Goal: Task Accomplishment & Management: Manage account settings

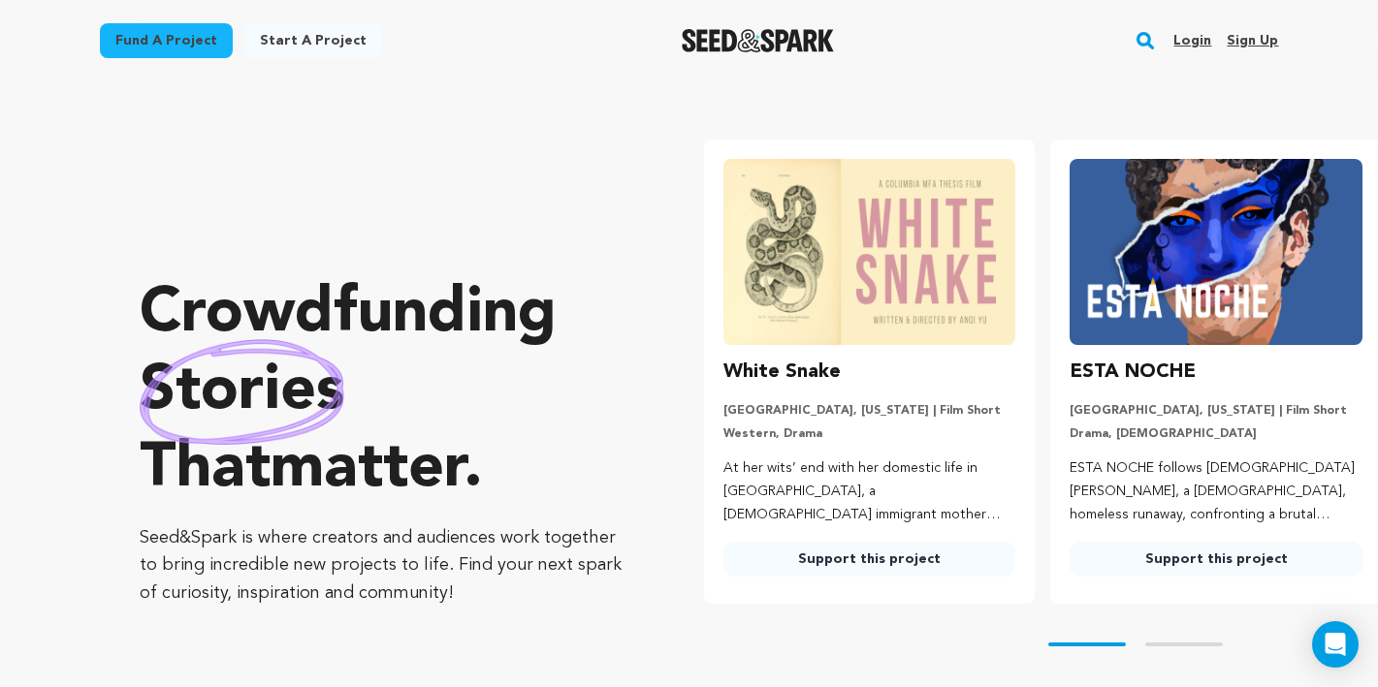
click at [1203, 43] on link "Login" at bounding box center [1192, 40] width 38 height 31
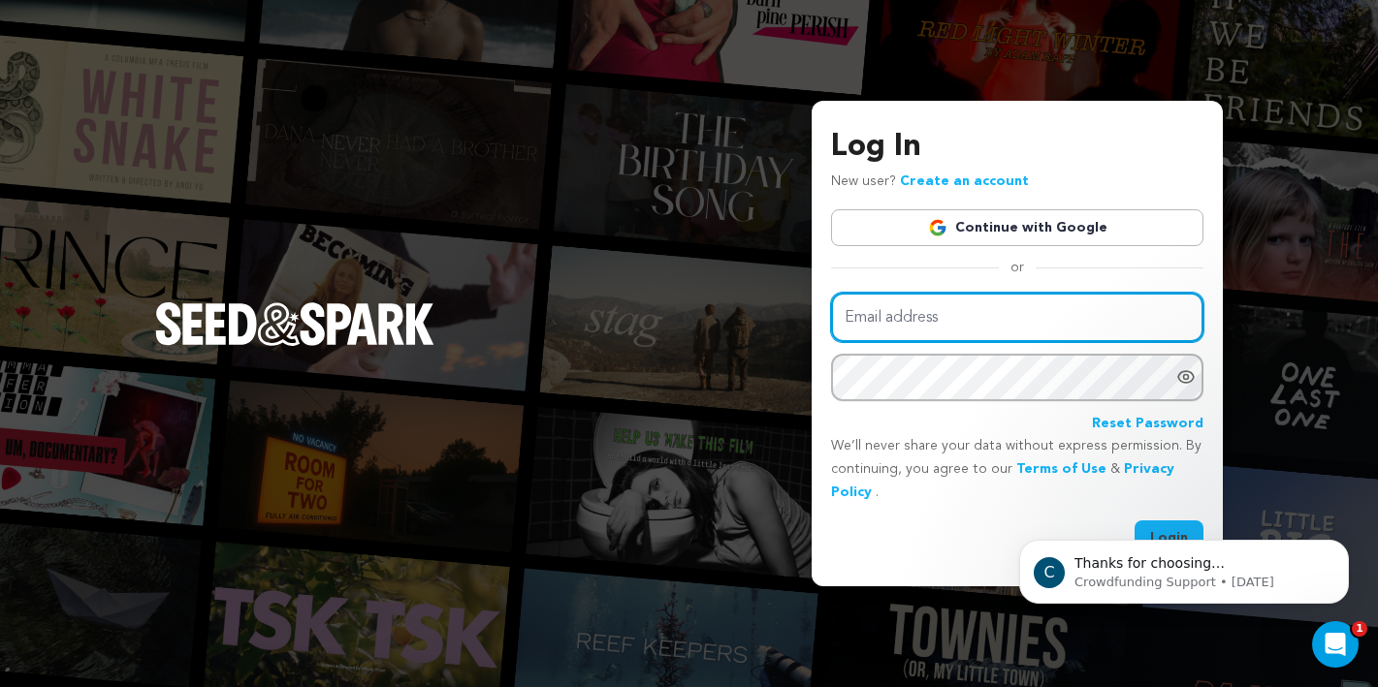
type input "jenjelsema@gmail.com"
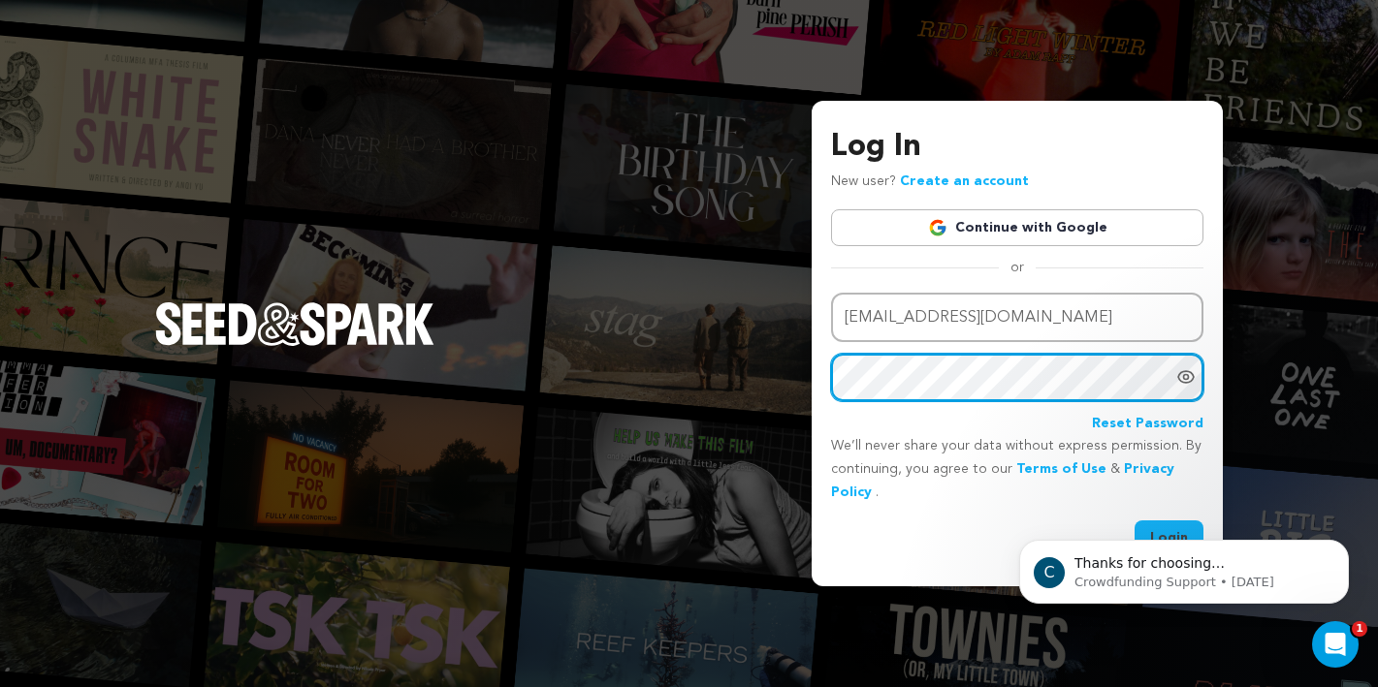
click at [1169, 535] on button "Login" at bounding box center [1168, 538] width 69 height 35
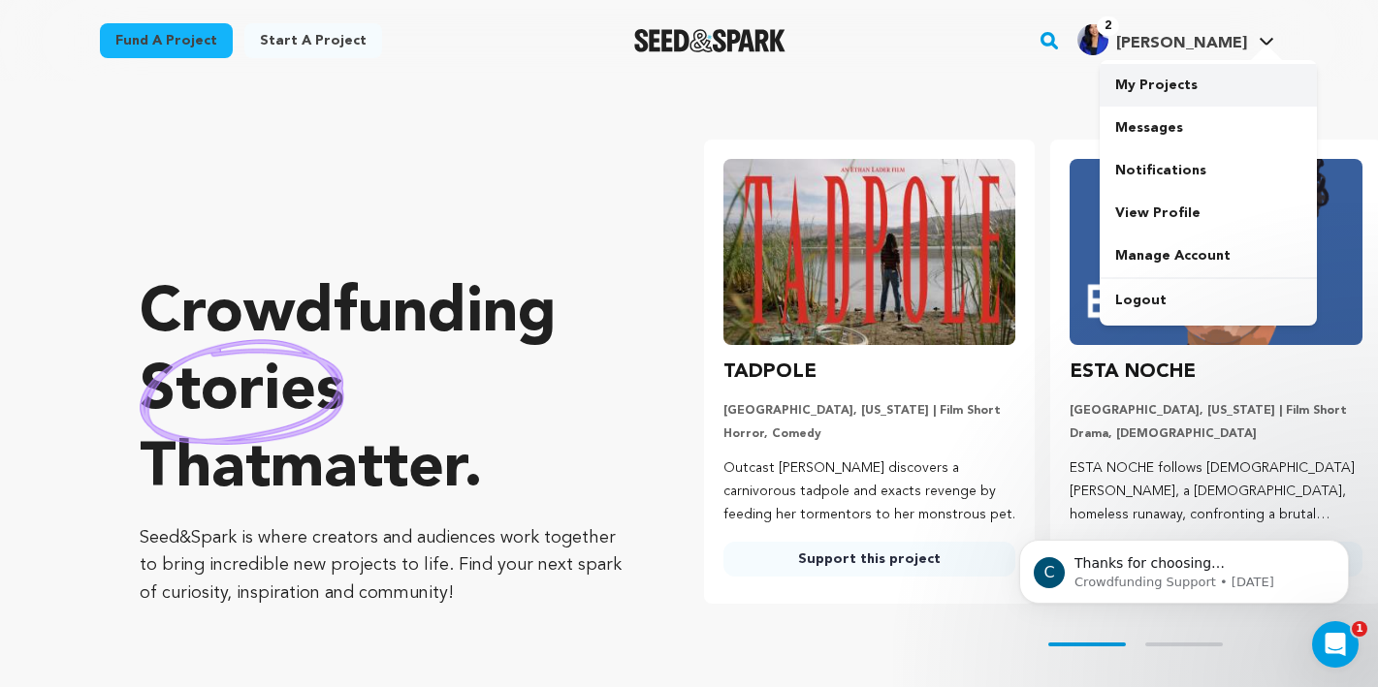
scroll to position [0, 273]
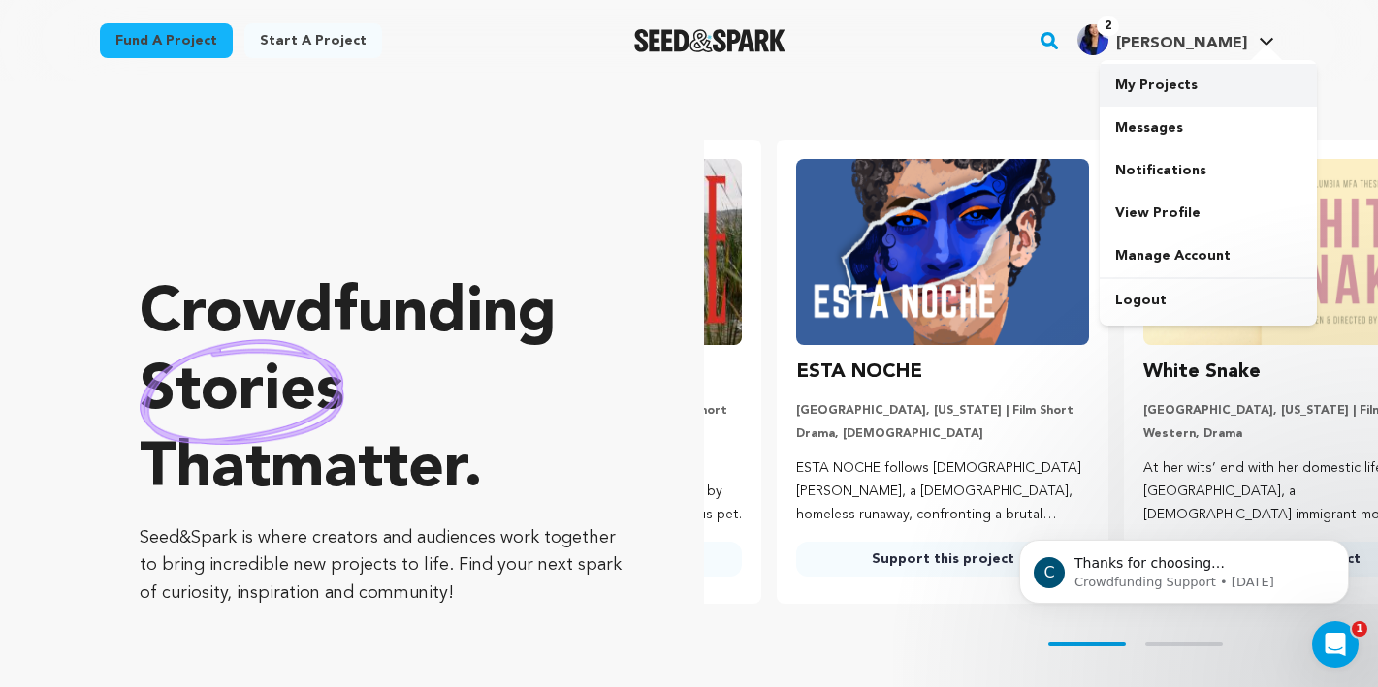
click at [1160, 81] on link "My Projects" at bounding box center [1207, 85] width 217 height 43
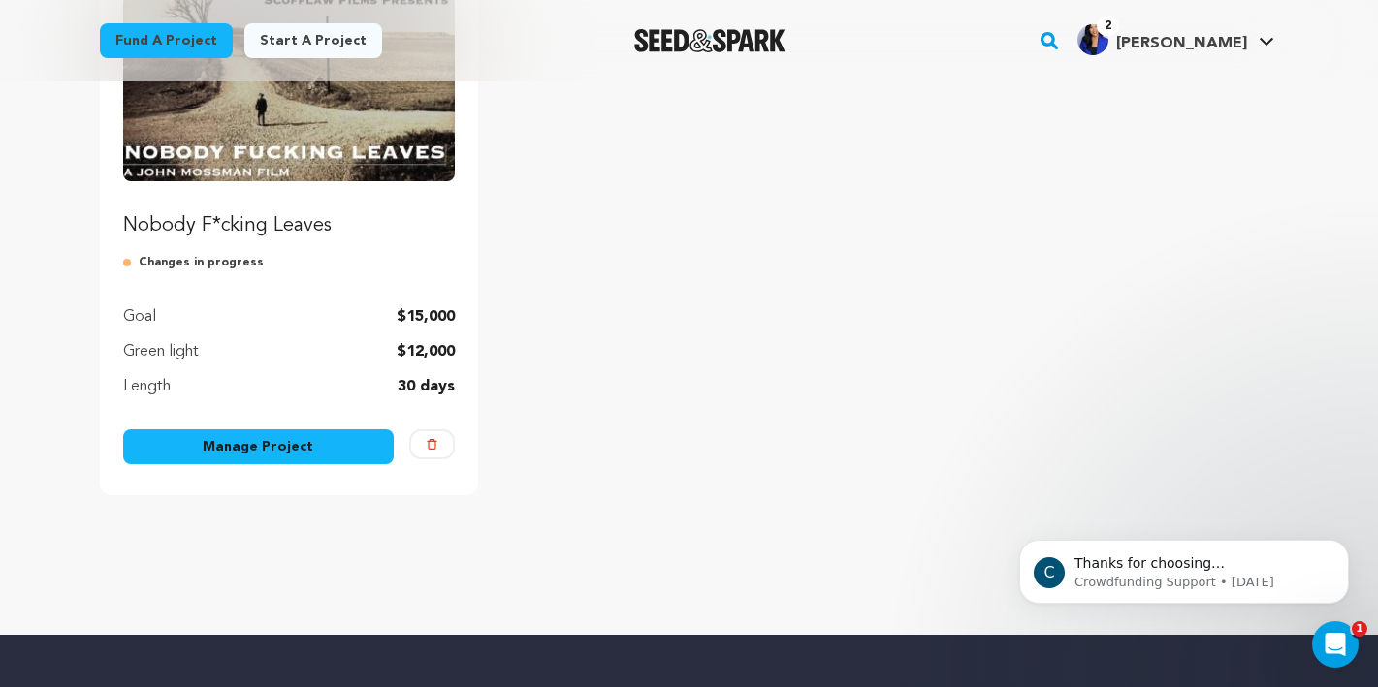
scroll to position [363, 0]
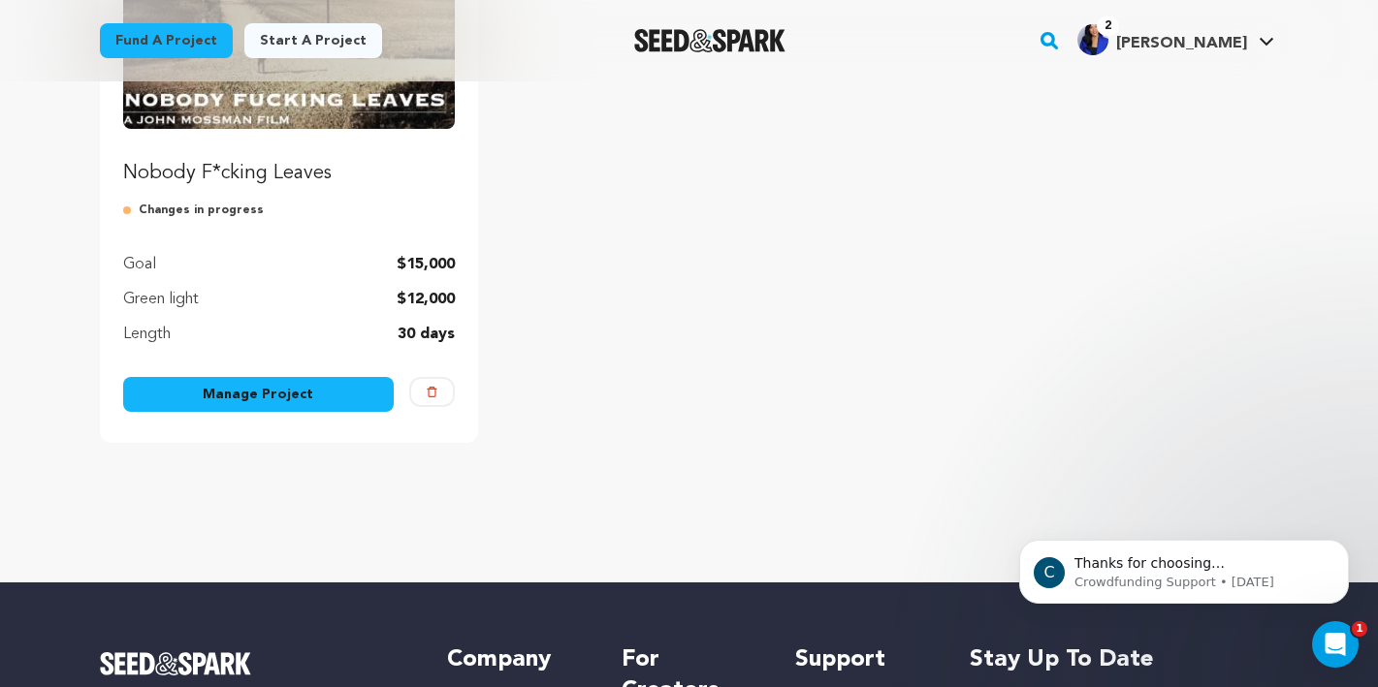
click at [254, 388] on link "Manage Project" at bounding box center [258, 394] width 271 height 35
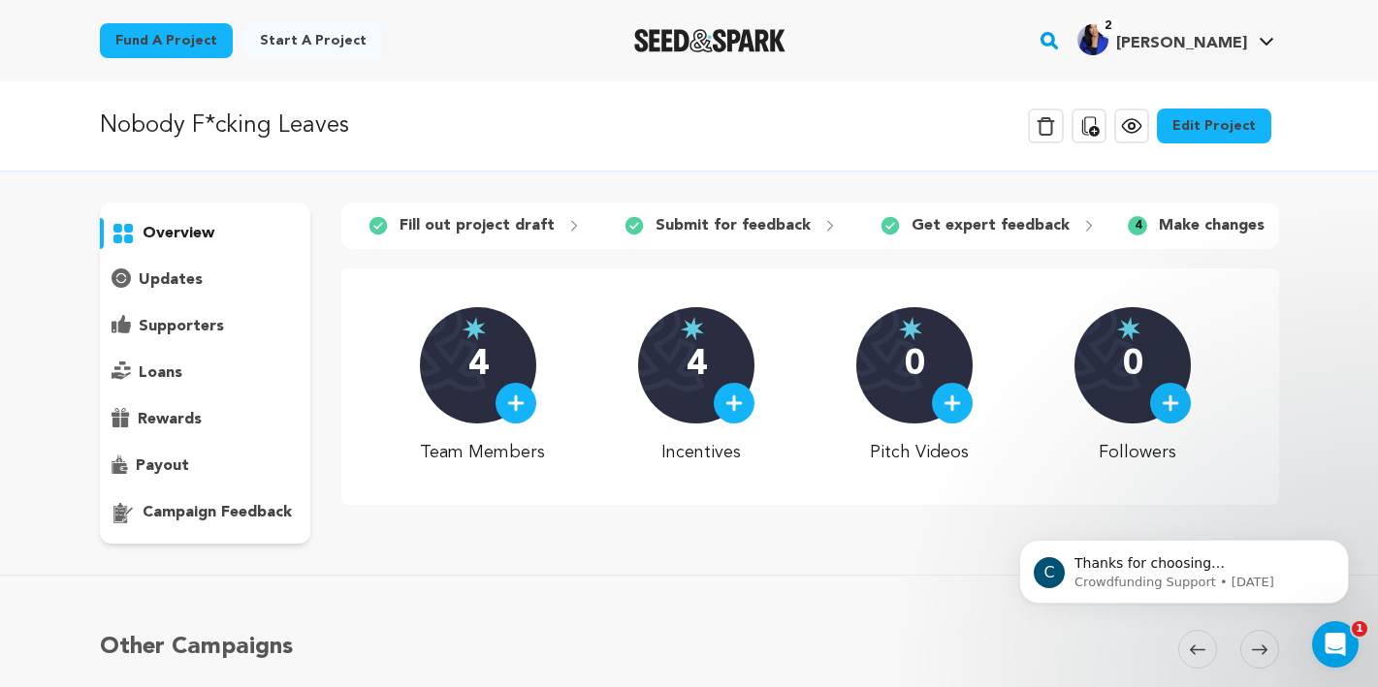
click at [1217, 134] on link "Edit Project" at bounding box center [1214, 126] width 114 height 35
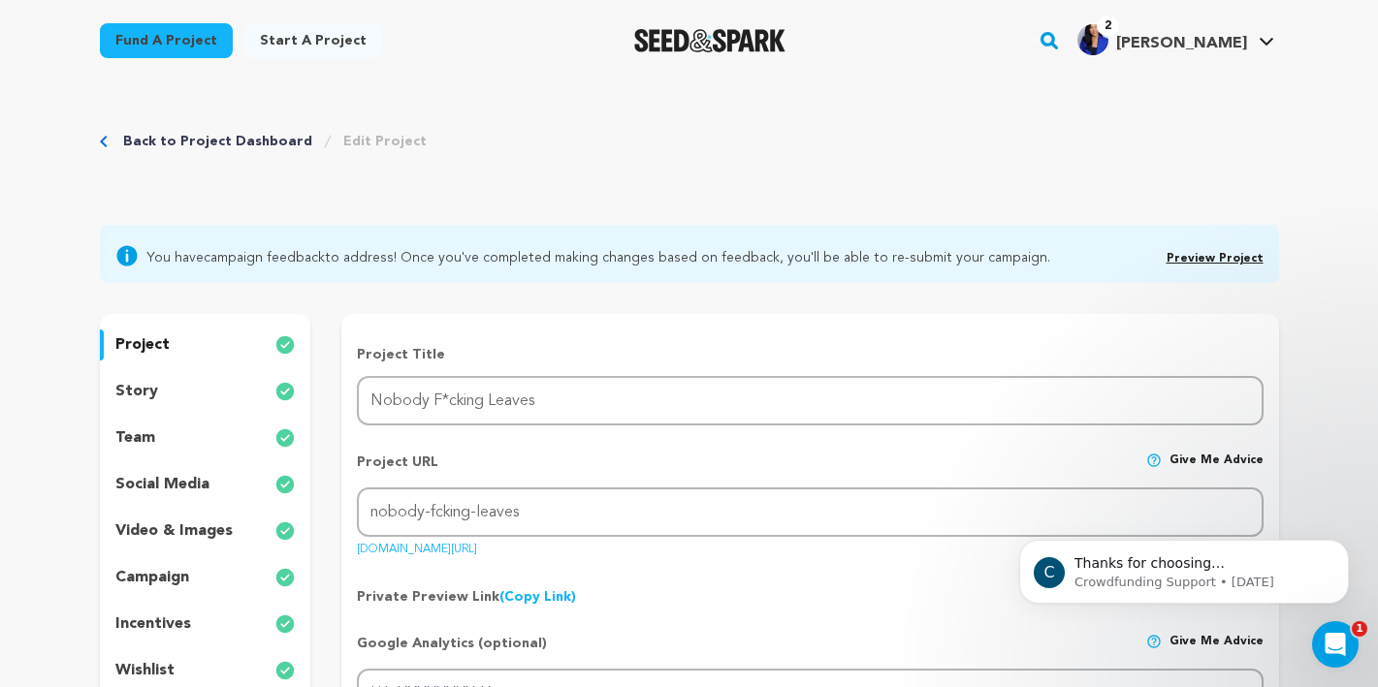
click at [152, 430] on p "team" at bounding box center [135, 438] width 40 height 23
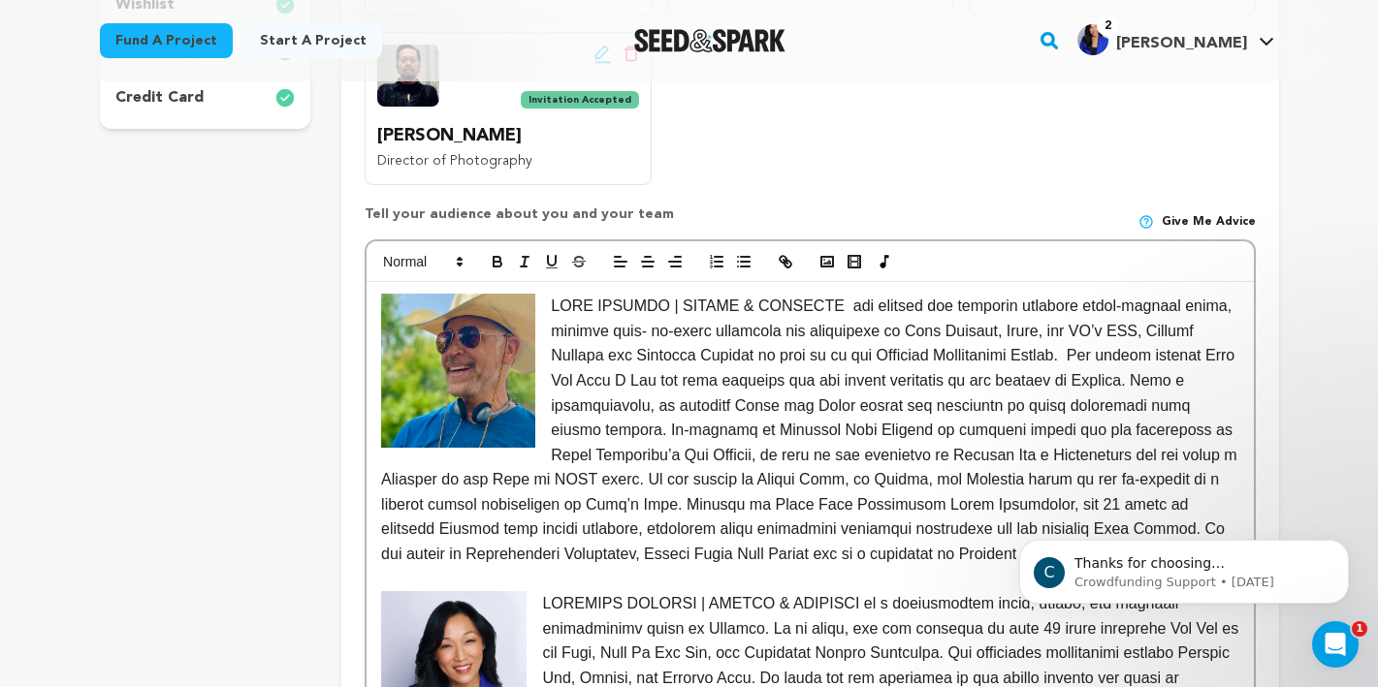
scroll to position [670, 0]
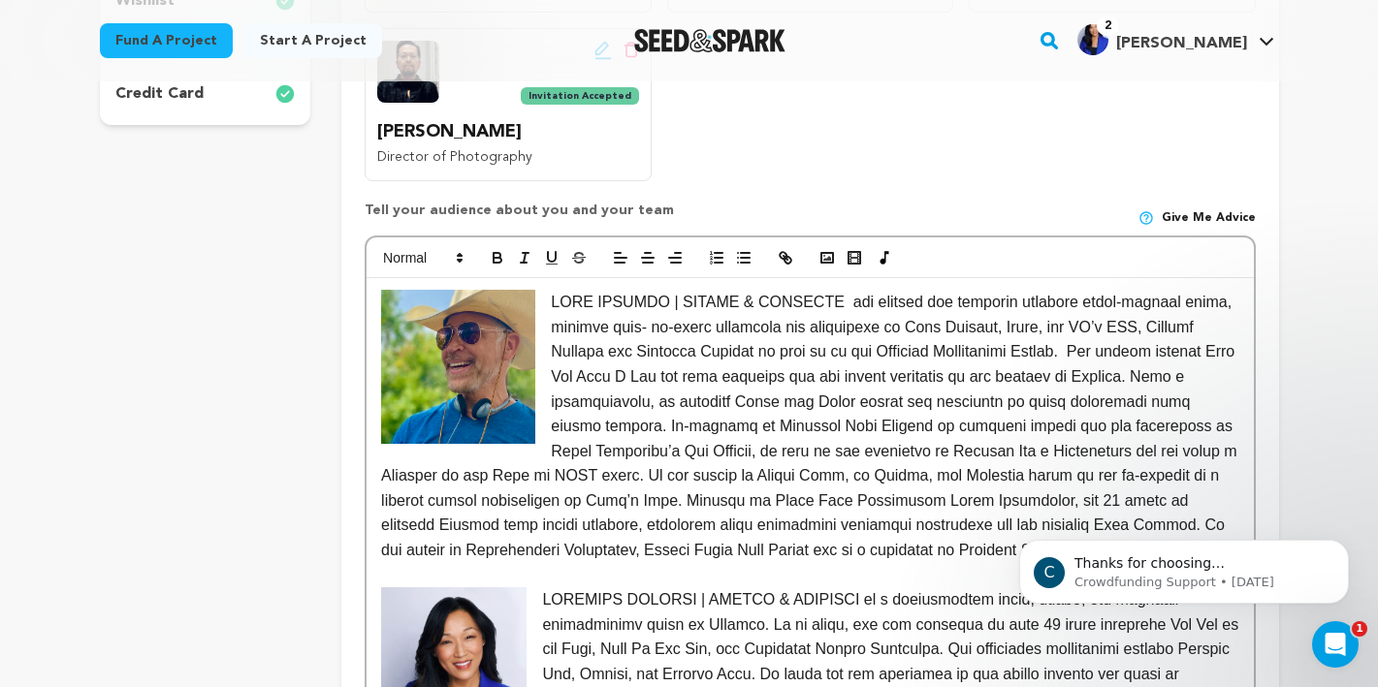
drag, startPoint x: 555, startPoint y: 264, endPoint x: 607, endPoint y: 544, distance: 285.0
click at [607, 544] on p at bounding box center [809, 426] width 857 height 273
copy p "LORE IPSUMDO | SITAME & CONSECTE adi elitsed doe temporin utlabore etdol-magnaa…"
click at [732, 499] on p at bounding box center [809, 426] width 857 height 273
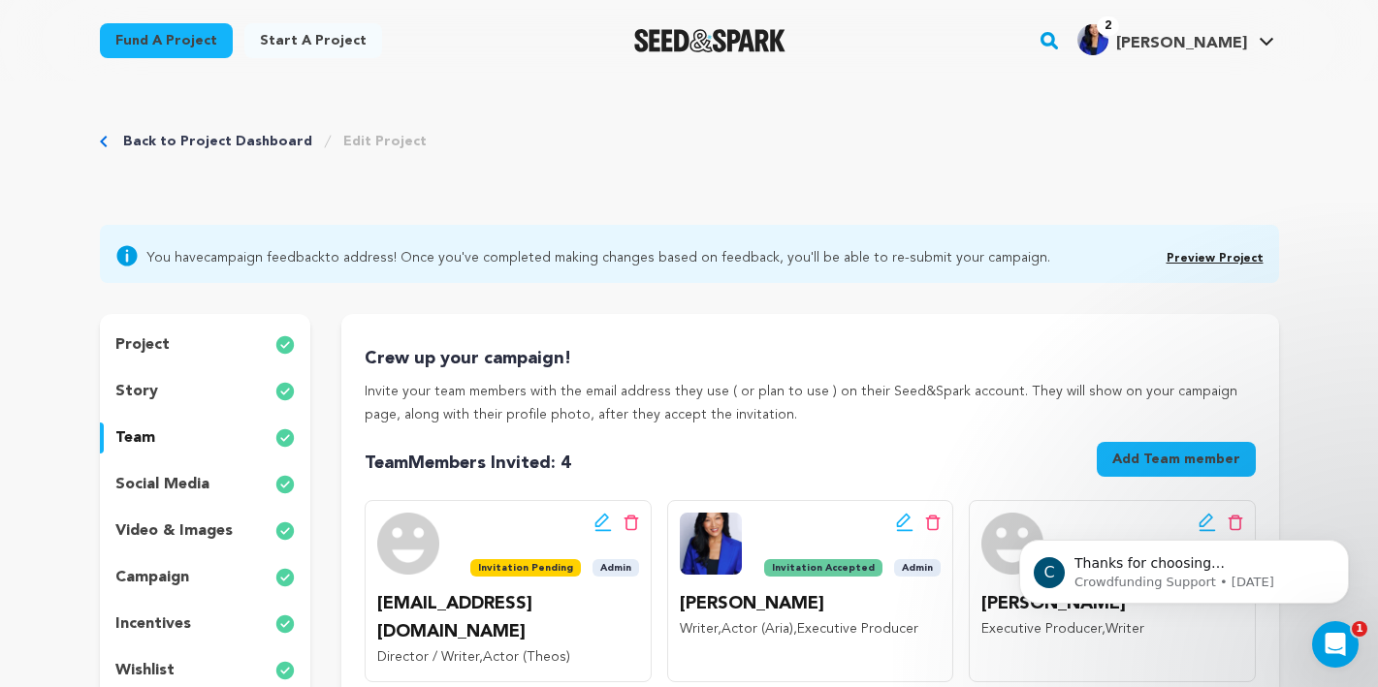
scroll to position [0, 0]
